Goal: Information Seeking & Learning: Learn about a topic

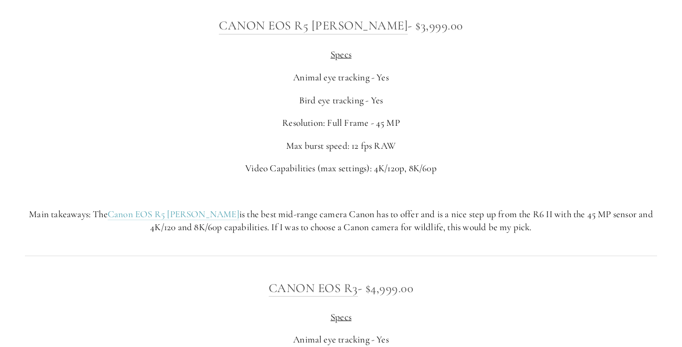
scroll to position [3598, 0]
click at [561, 269] on div at bounding box center [340, 255] width 649 height 27
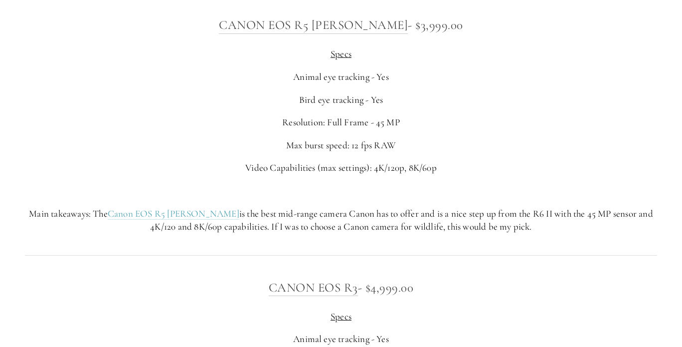
click at [561, 269] on div at bounding box center [340, 255] width 649 height 27
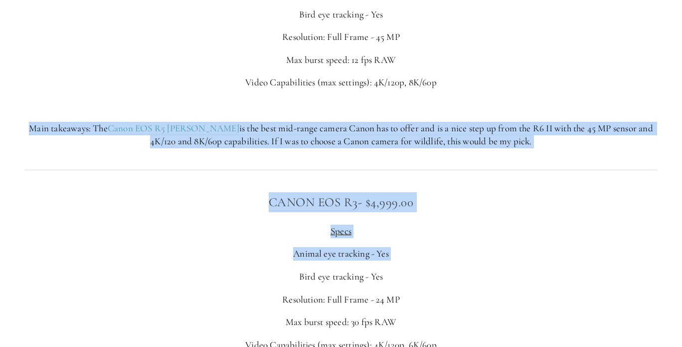
drag, startPoint x: 561, startPoint y: 287, endPoint x: 514, endPoint y: 152, distance: 142.4
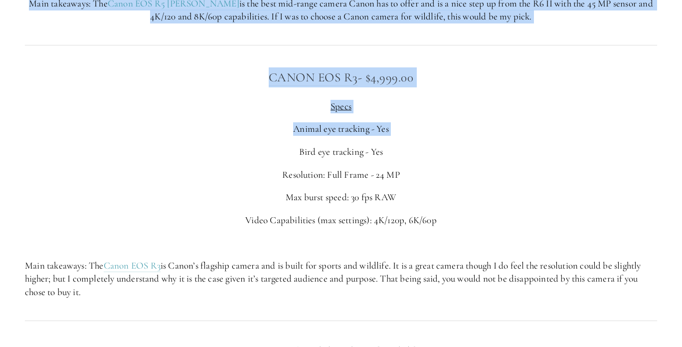
scroll to position [3807, 0]
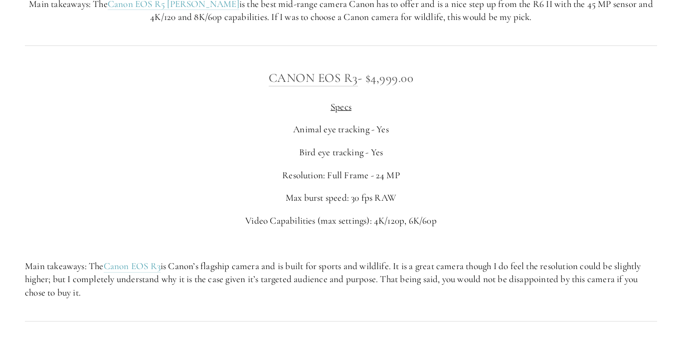
drag, startPoint x: 518, startPoint y: 180, endPoint x: 492, endPoint y: 250, distance: 74.7
click at [492, 227] on p "Video Capabilities (max settings): 4K/120p, 6K/60p" at bounding box center [341, 220] width 632 height 13
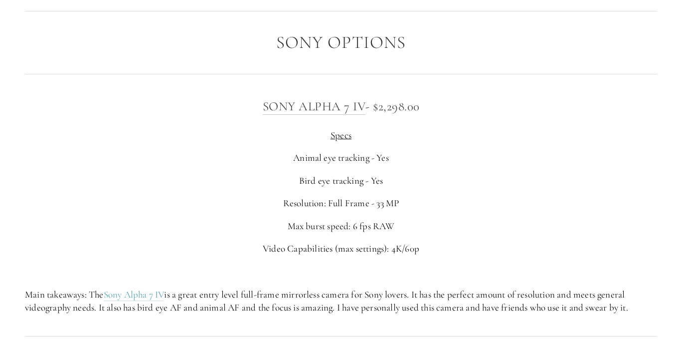
scroll to position [2405, 0]
click at [293, 115] on link "Sony Alpha 7 IV" at bounding box center [314, 107] width 103 height 16
